Goal: Transaction & Acquisition: Purchase product/service

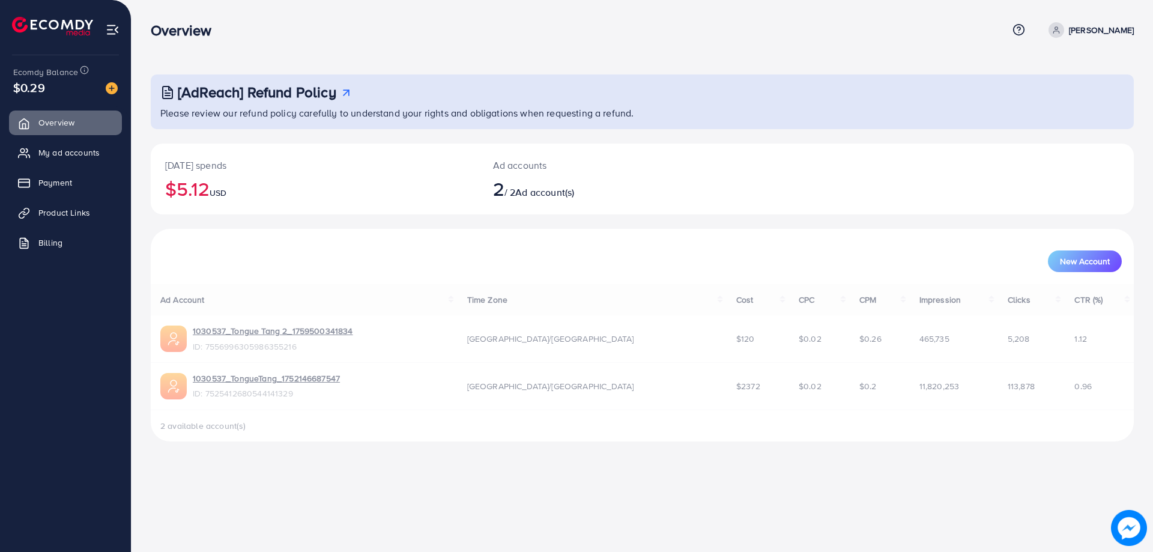
click at [74, 138] on ul "Overview My ad accounts Payment Product Links Billing" at bounding box center [65, 187] width 131 height 162
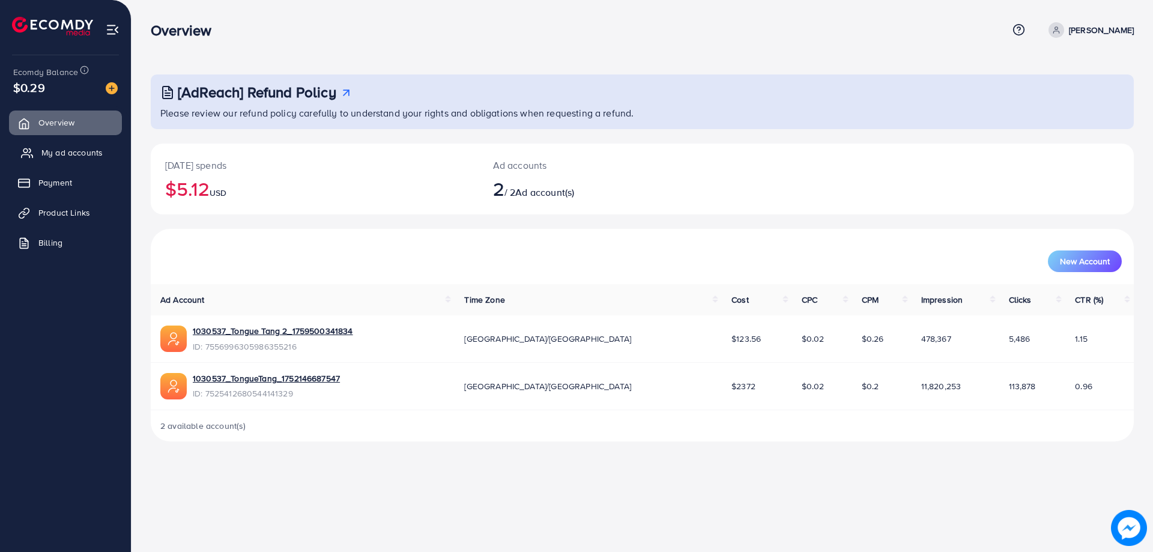
click at [83, 153] on span "My ad accounts" at bounding box center [71, 153] width 61 height 12
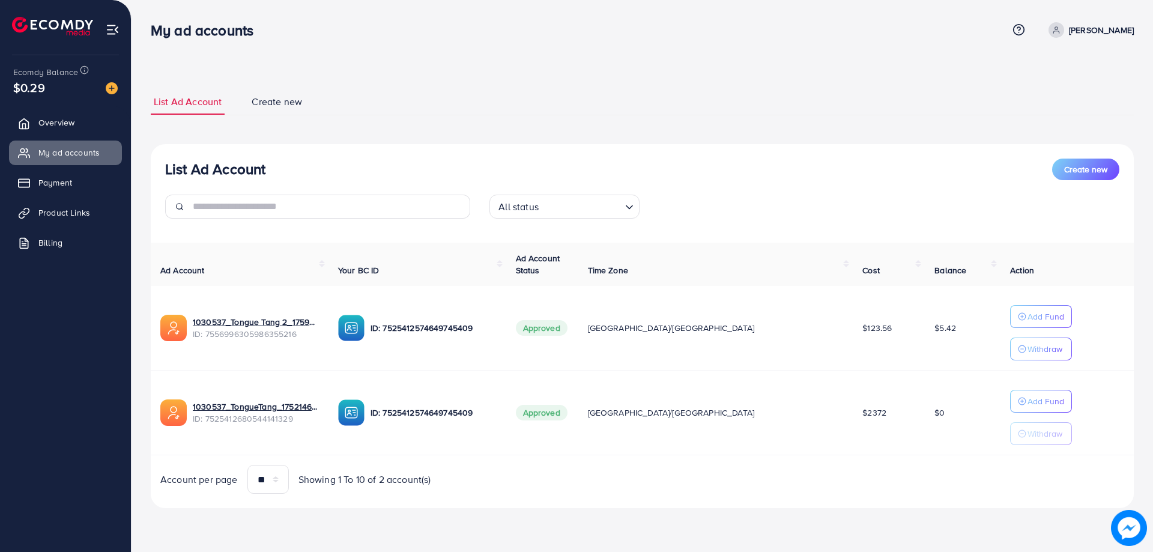
drag, startPoint x: 0, startPoint y: 390, endPoint x: 41, endPoint y: 390, distance: 41.4
click at [0, 390] on ul "Overview My ad accounts Payment Product Links Billing" at bounding box center [65, 298] width 131 height 384
click at [71, 190] on link "Payment" at bounding box center [65, 183] width 113 height 24
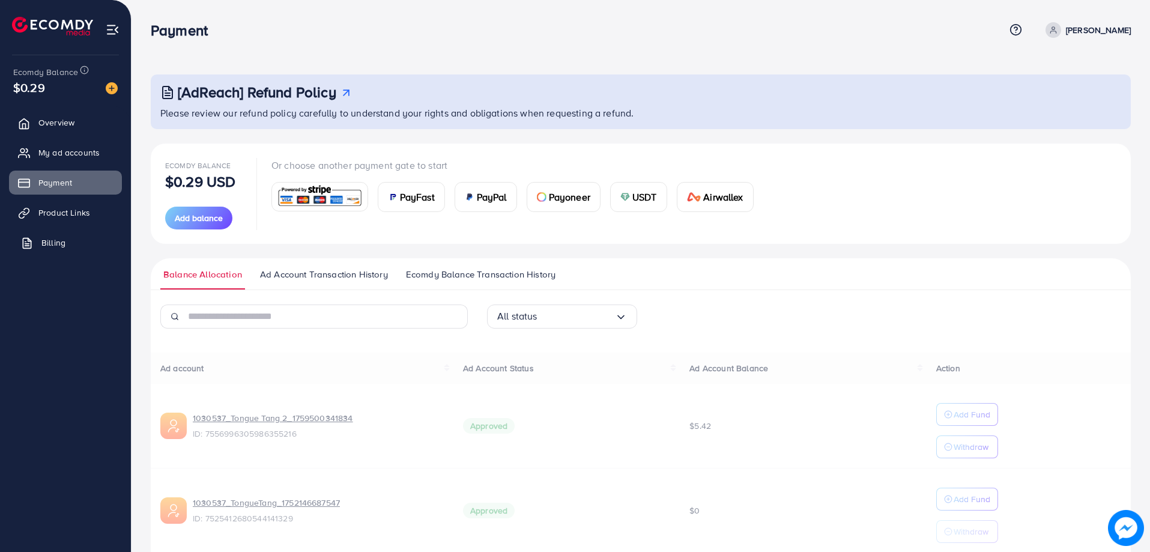
click at [74, 231] on link "Billing" at bounding box center [65, 243] width 113 height 24
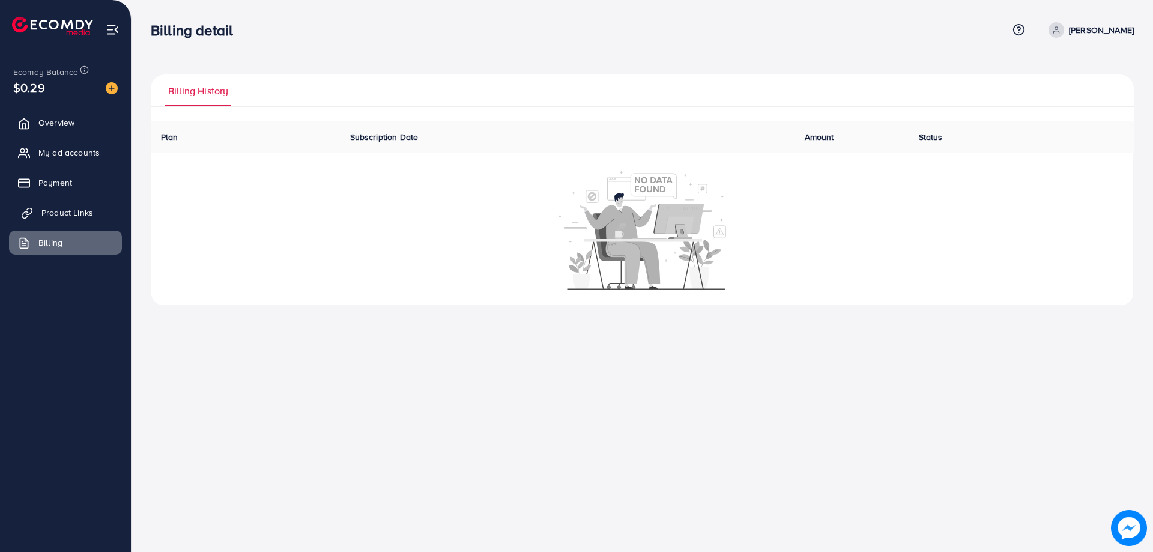
click at [83, 207] on span "Product Links" at bounding box center [67, 213] width 52 height 12
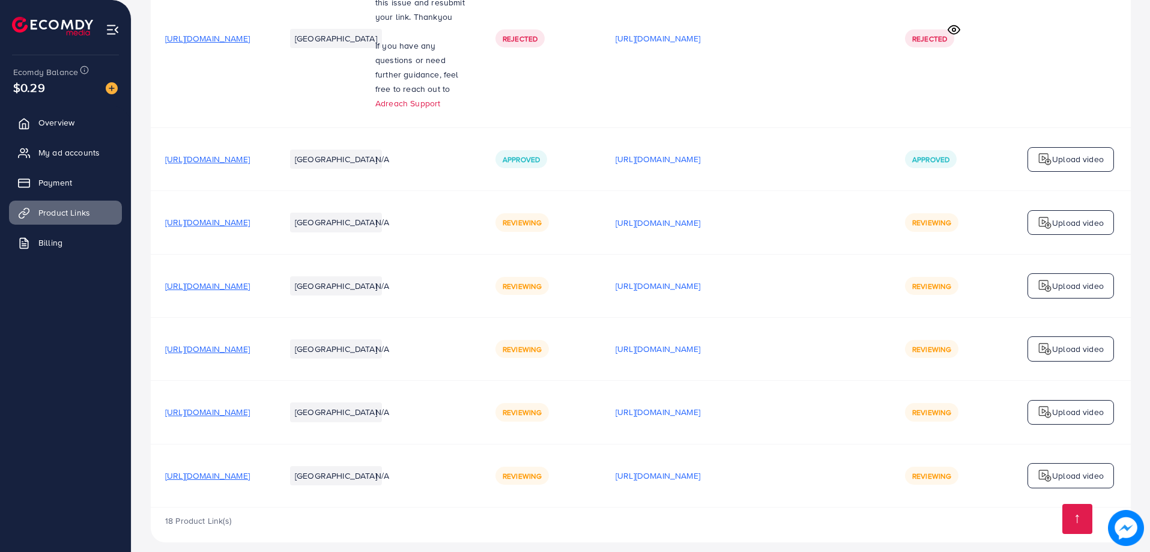
scroll to position [1325, 0]
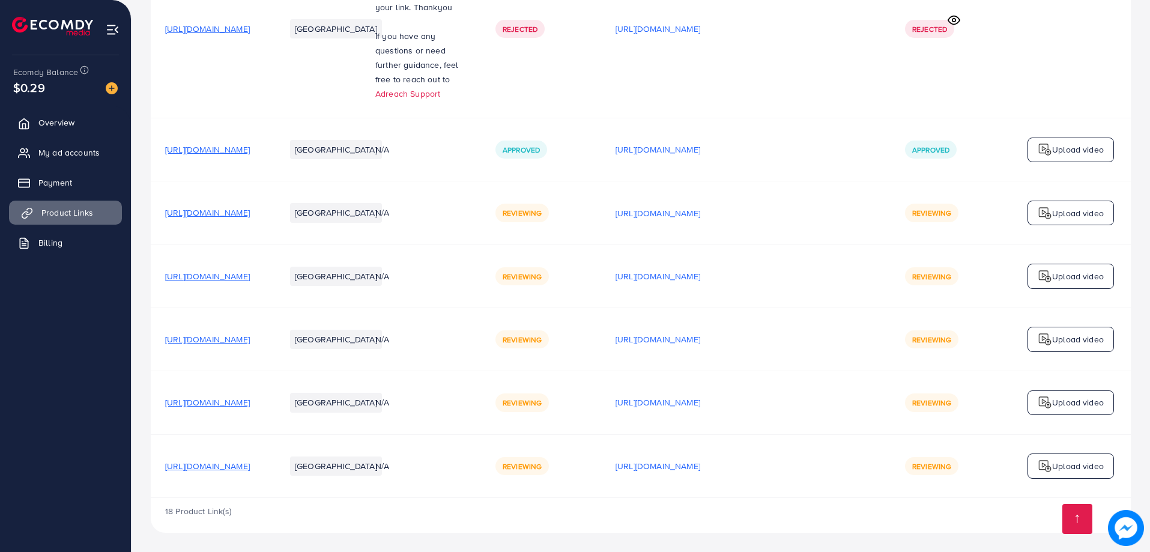
click at [52, 220] on link "Product Links" at bounding box center [65, 213] width 113 height 24
click at [64, 178] on span "Payment" at bounding box center [58, 183] width 34 height 12
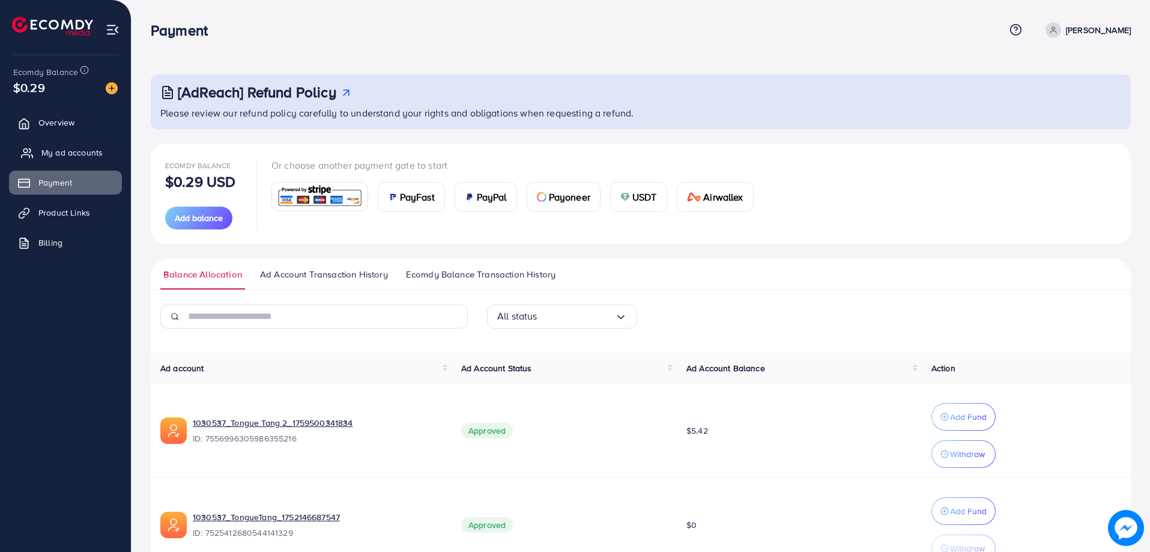
click at [64, 159] on link "My ad accounts" at bounding box center [65, 153] width 113 height 24
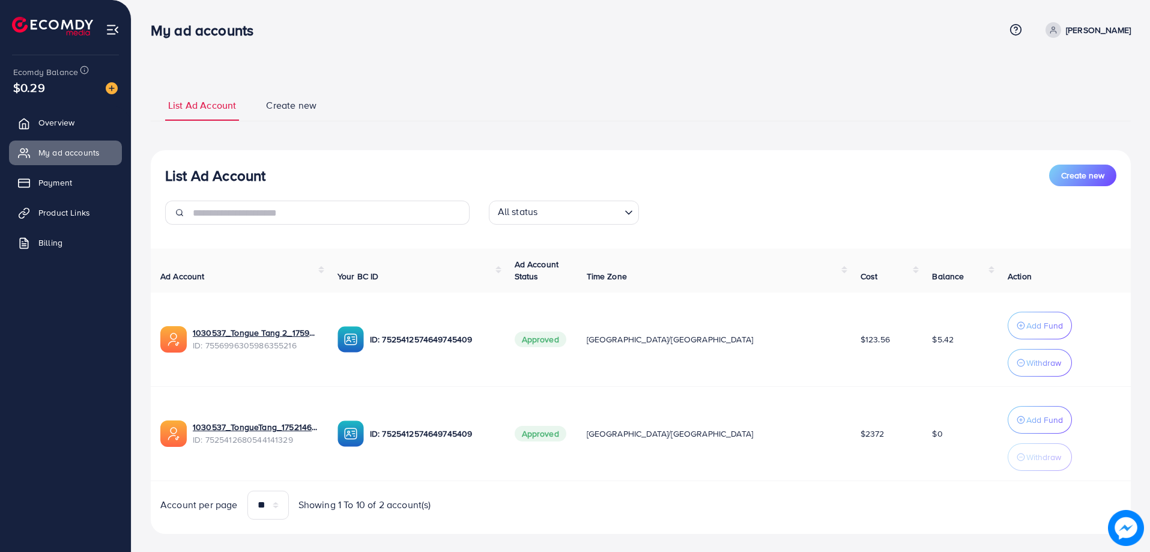
click at [68, 226] on ul "Overview My ad accounts Payment Product Links Billing" at bounding box center [65, 187] width 131 height 162
click at [68, 243] on link "Billing" at bounding box center [65, 243] width 113 height 24
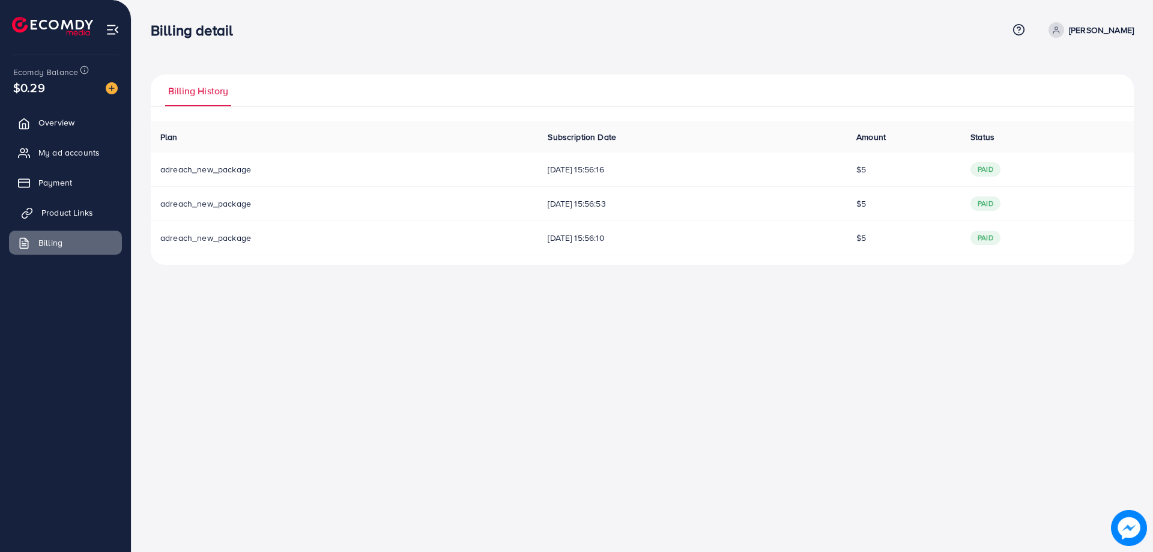
click at [77, 223] on link "Product Links" at bounding box center [65, 213] width 113 height 24
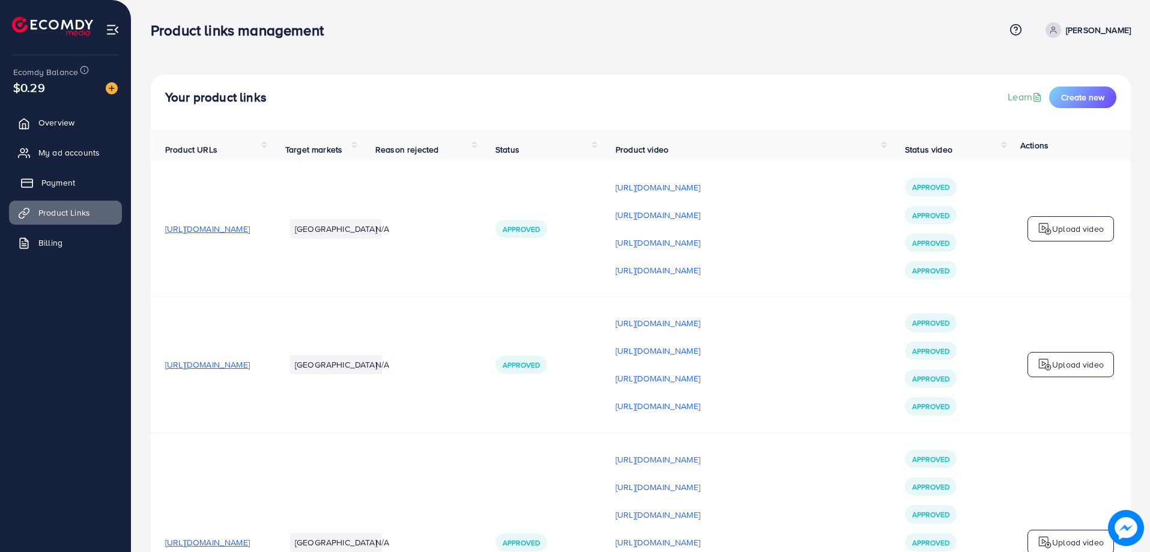
click at [47, 183] on span "Payment" at bounding box center [58, 183] width 34 height 12
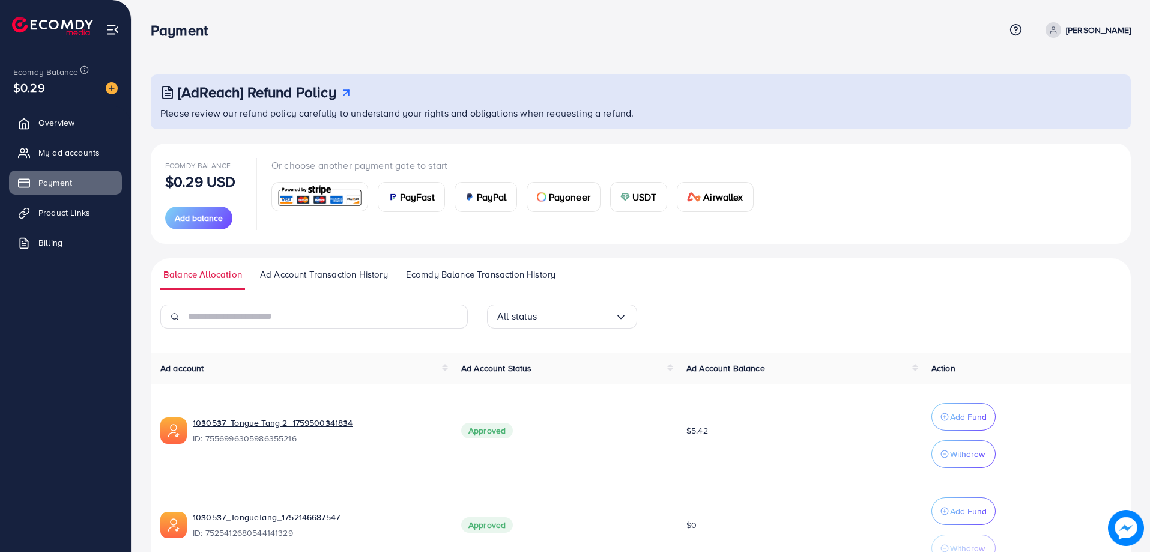
click at [407, 196] on span "PayFast" at bounding box center [417, 197] width 35 height 14
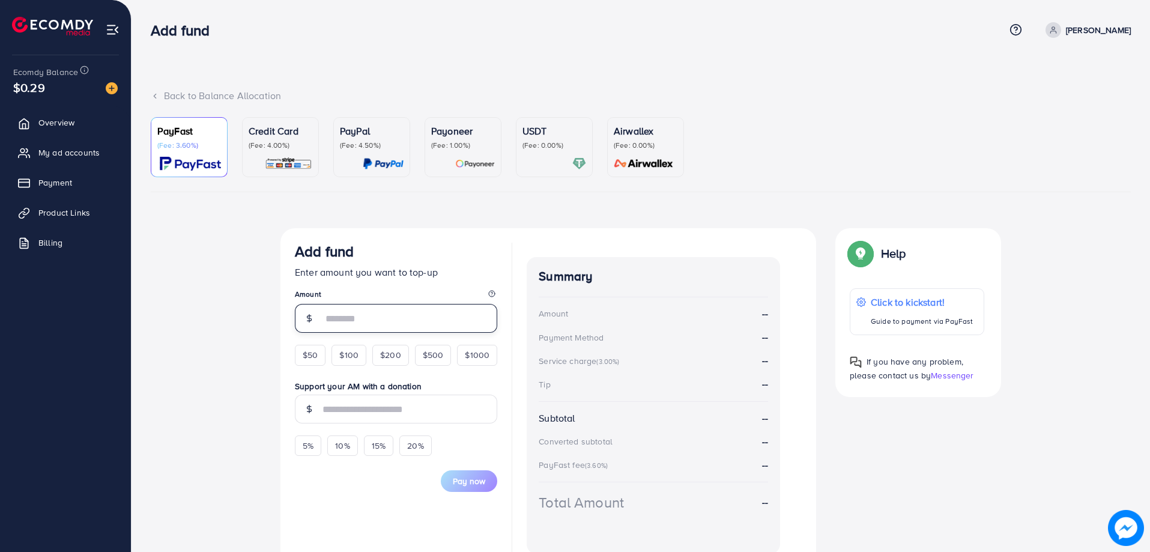
click at [336, 323] on input "number" at bounding box center [410, 318] width 175 height 29
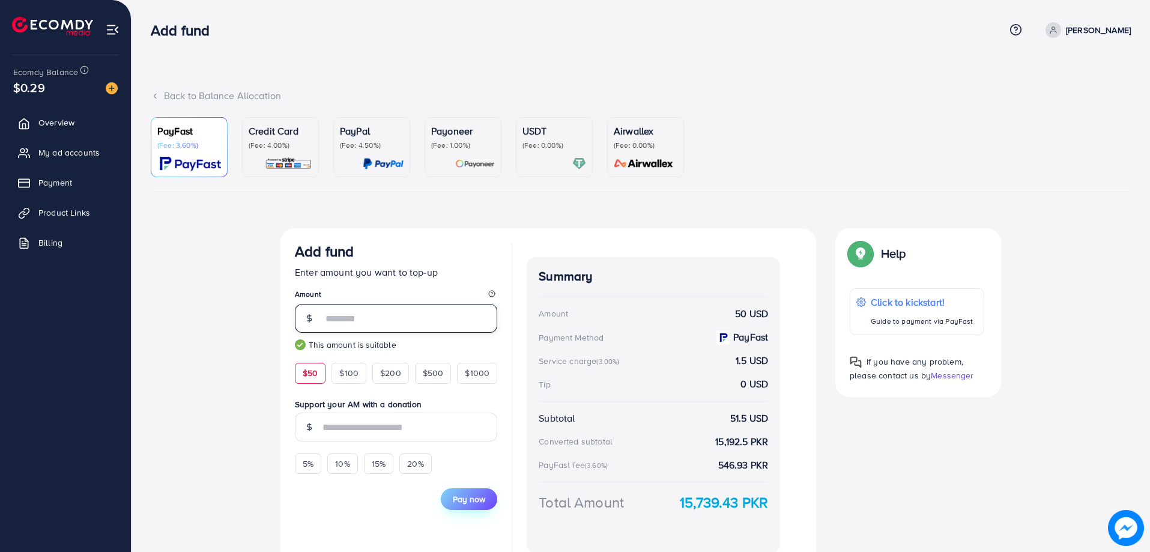
type input "**"
click at [478, 495] on span "Pay now" at bounding box center [469, 499] width 32 height 12
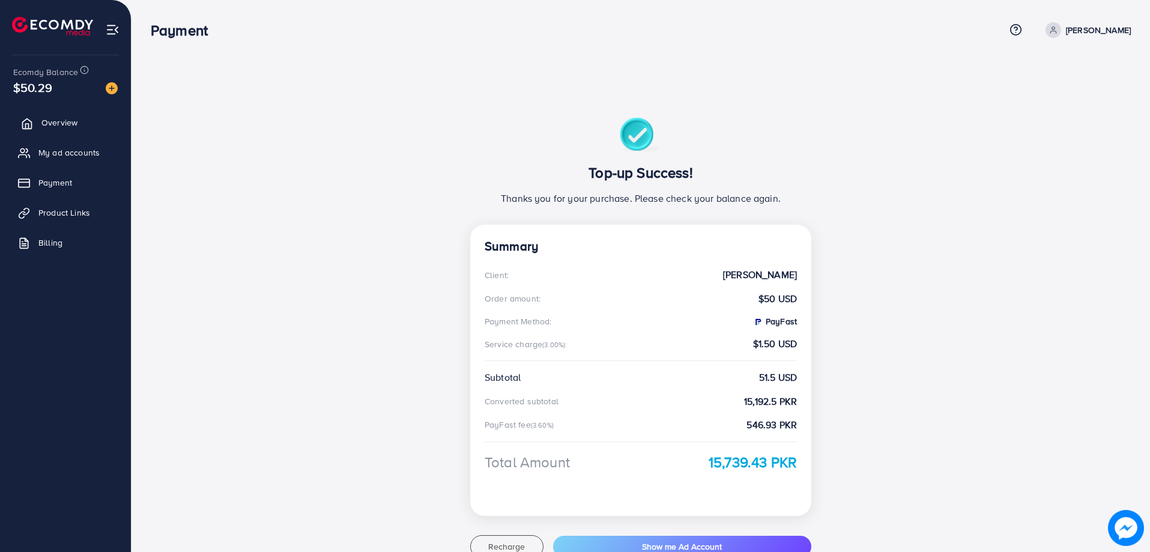
click at [67, 122] on span "Overview" at bounding box center [59, 123] width 36 height 12
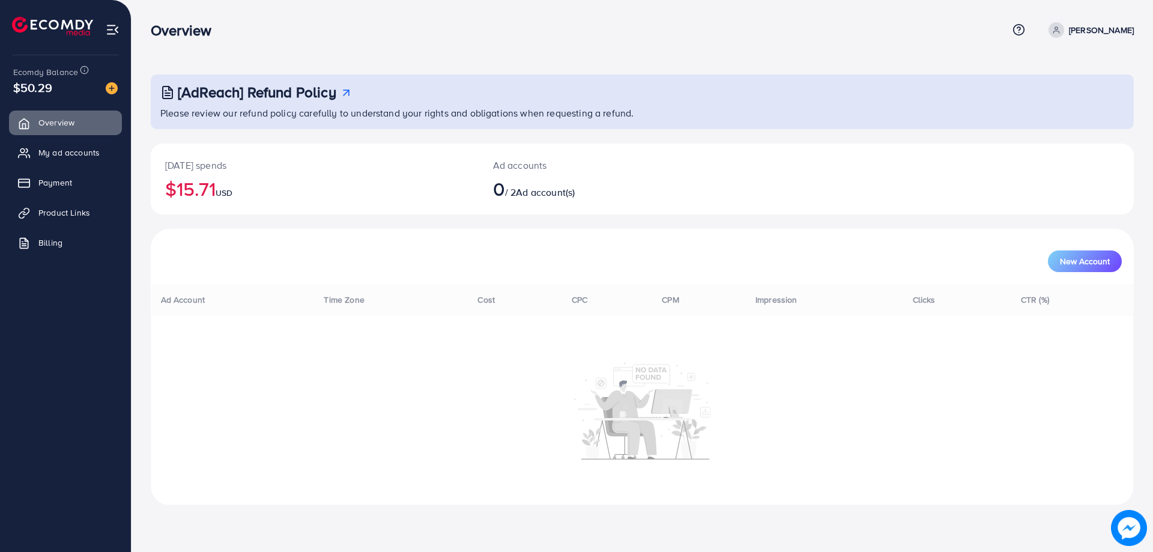
click at [82, 166] on ul "Overview My ad accounts Payment Product Links Billing" at bounding box center [65, 187] width 131 height 162
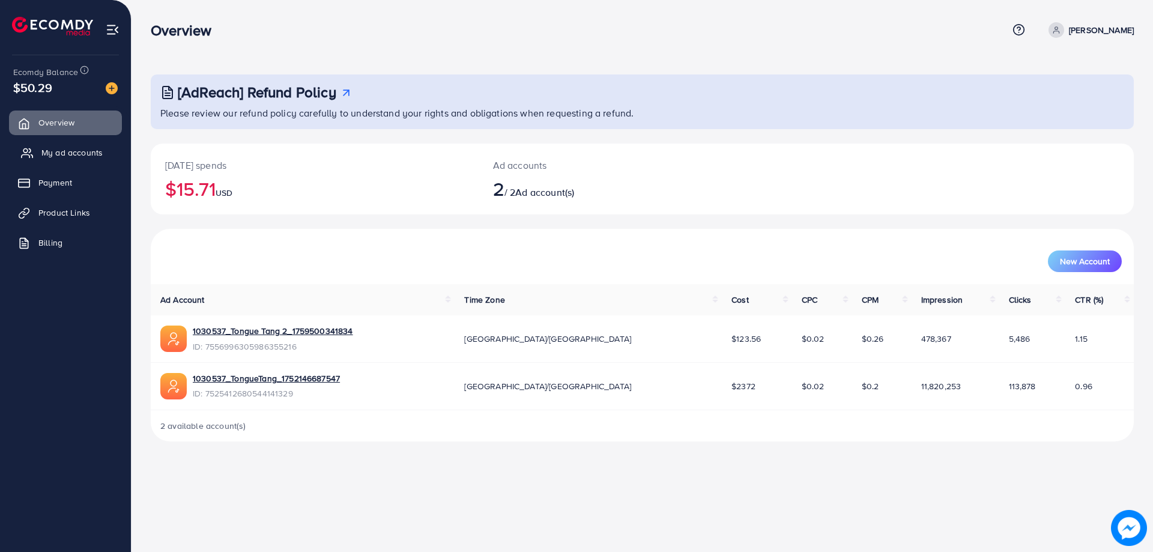
click at [76, 151] on span "My ad accounts" at bounding box center [71, 153] width 61 height 12
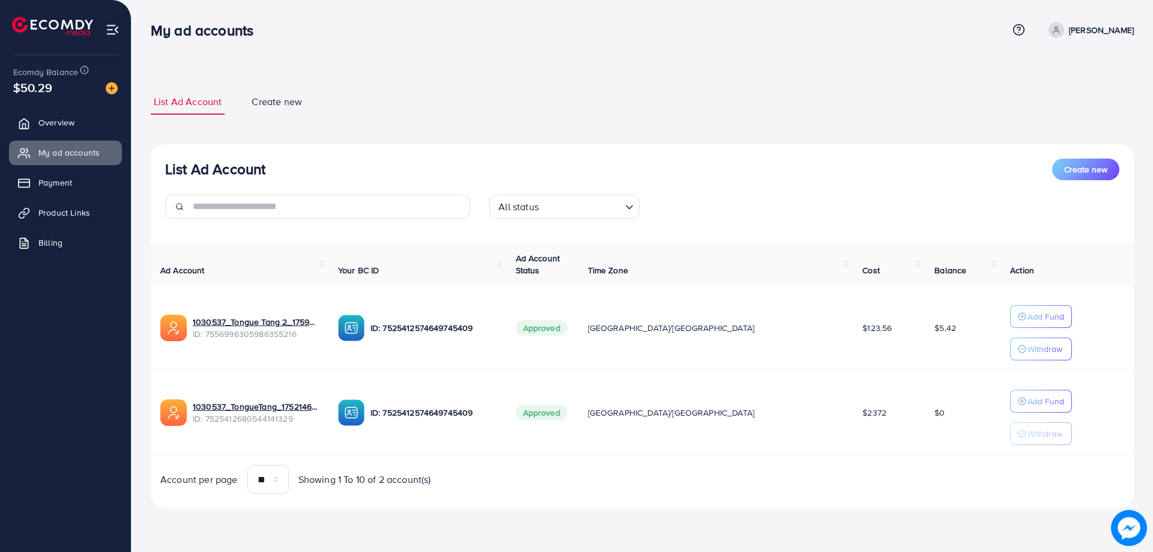
click at [1009, 305] on td "Add Fund Withdraw" at bounding box center [1067, 328] width 133 height 85
click at [1028, 309] on p "Add Fund" at bounding box center [1046, 316] width 37 height 14
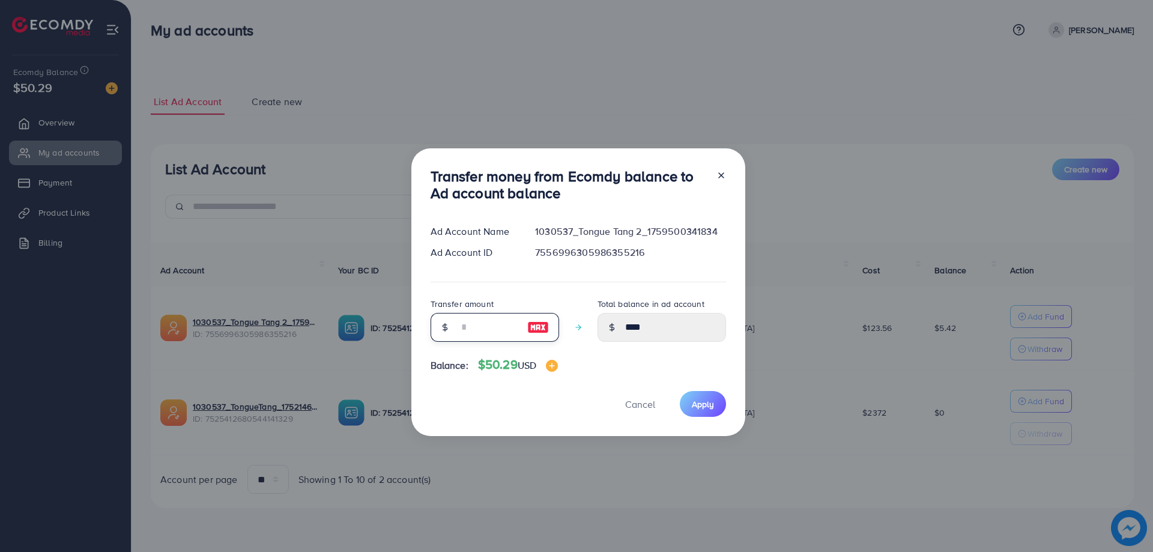
click at [497, 325] on input "number" at bounding box center [488, 327] width 60 height 29
type input "*"
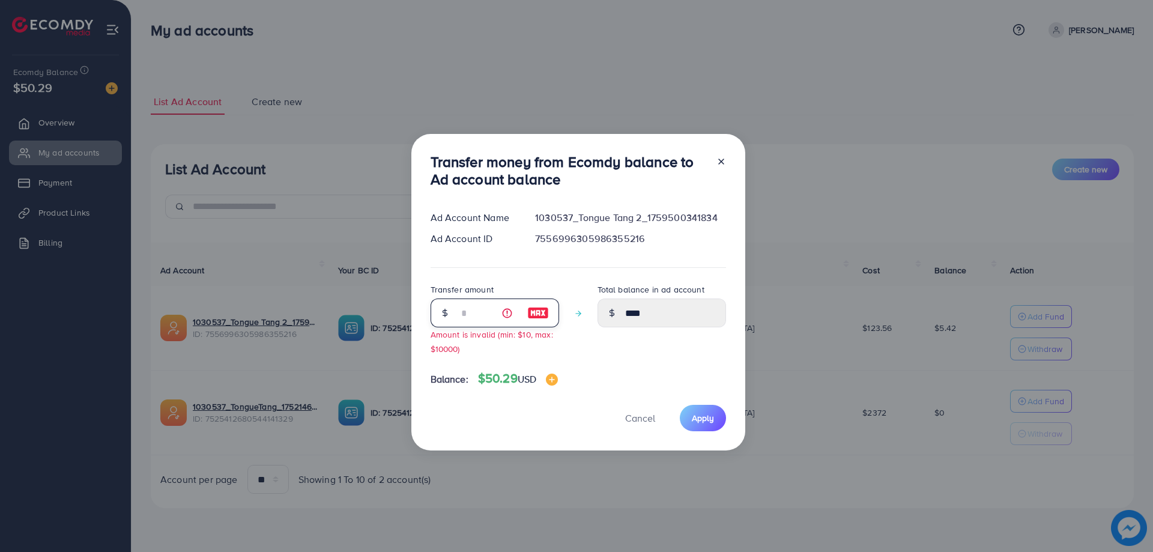
type input "****"
type input "**"
type input "*****"
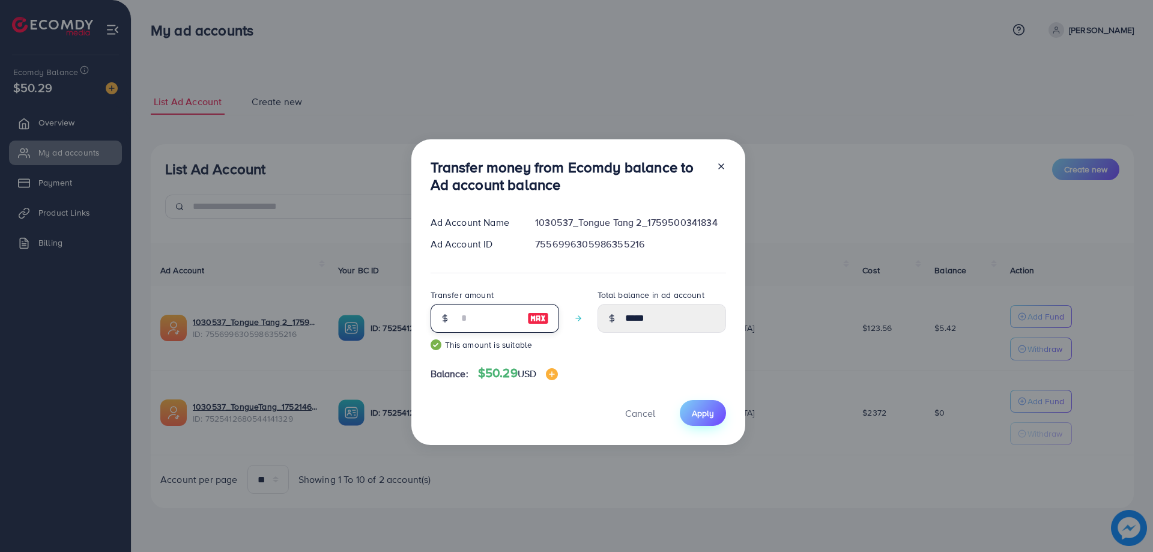
type input "**"
click at [692, 405] on button "Apply" at bounding box center [703, 413] width 46 height 26
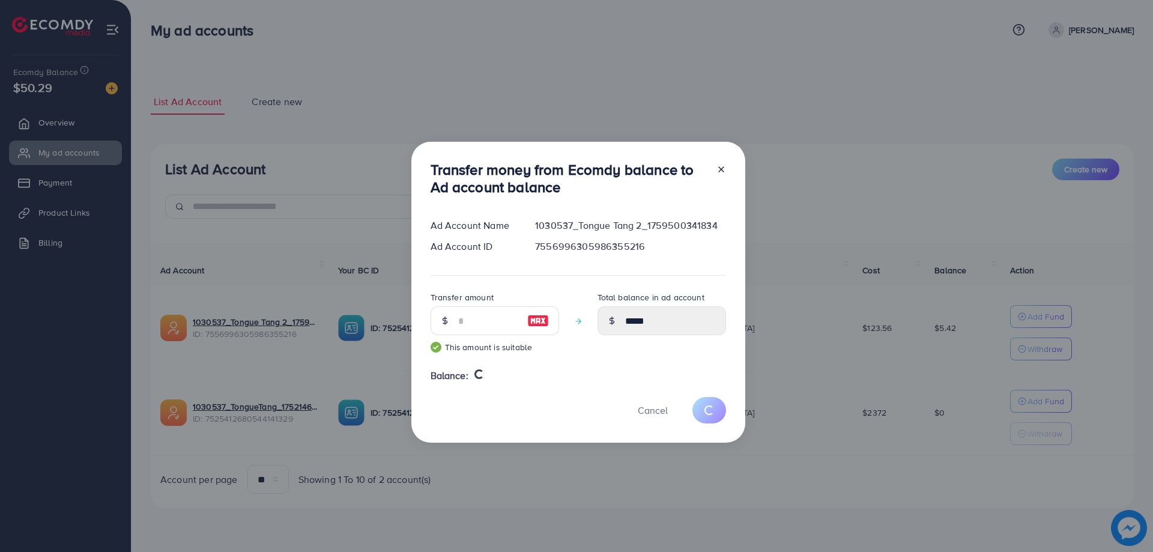
type input "****"
